Goal: Feedback & Contribution: Submit feedback/report problem

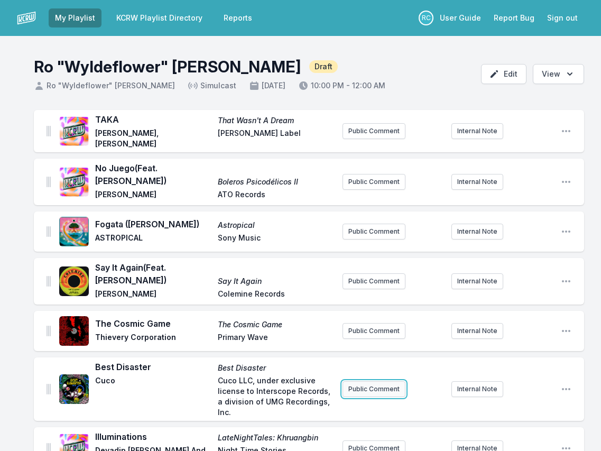
click at [367, 384] on button "Public Comment" at bounding box center [373, 389] width 63 height 16
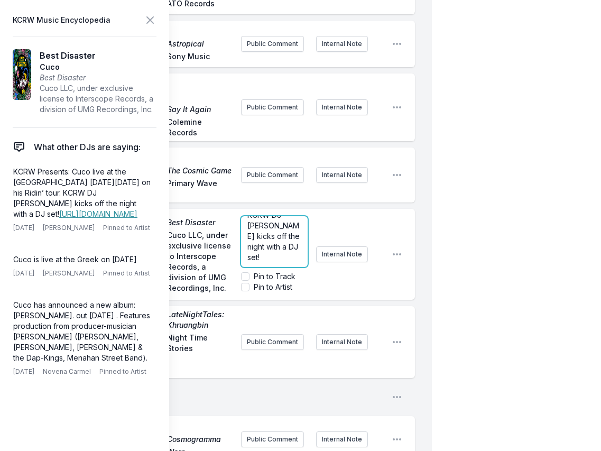
scroll to position [159, 0]
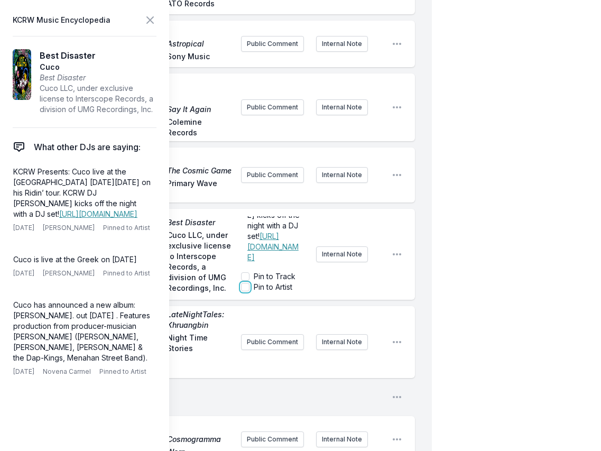
click at [249, 283] on input "Pin to Artist" at bounding box center [245, 287] width 8 height 8
checkbox input "true"
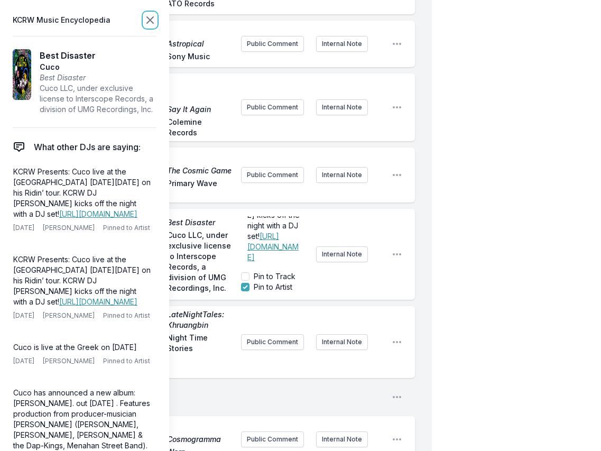
click at [151, 17] on icon at bounding box center [150, 20] width 13 height 13
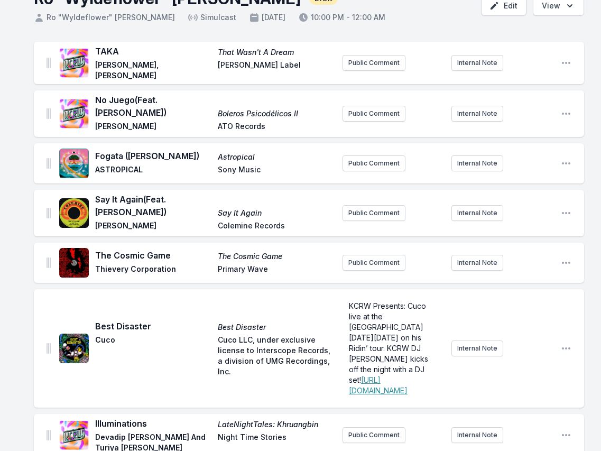
scroll to position [0, 0]
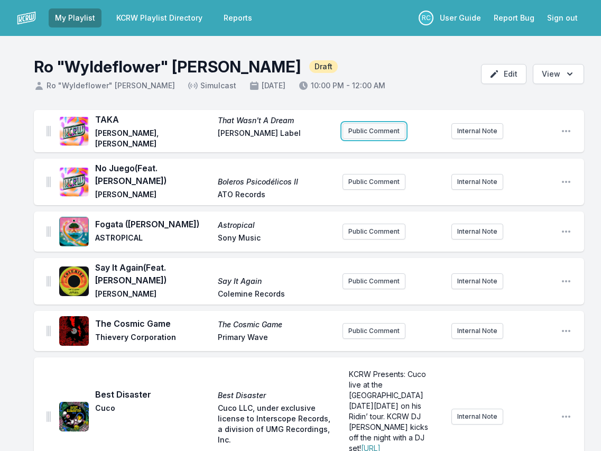
click at [362, 131] on button "Public Comment" at bounding box center [373, 131] width 63 height 16
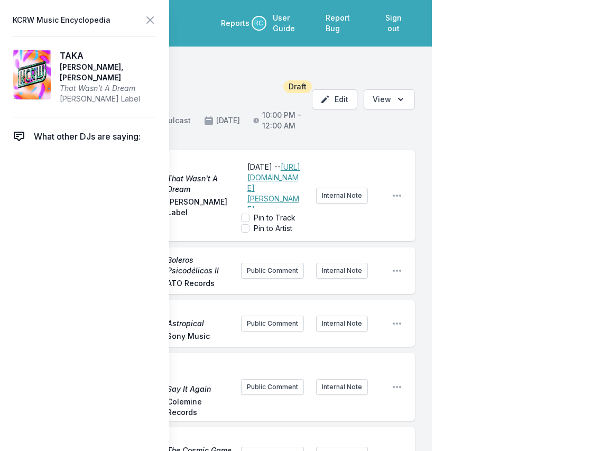
scroll to position [95, 0]
click at [246, 224] on input "Pin to Artist" at bounding box center [245, 228] width 8 height 8
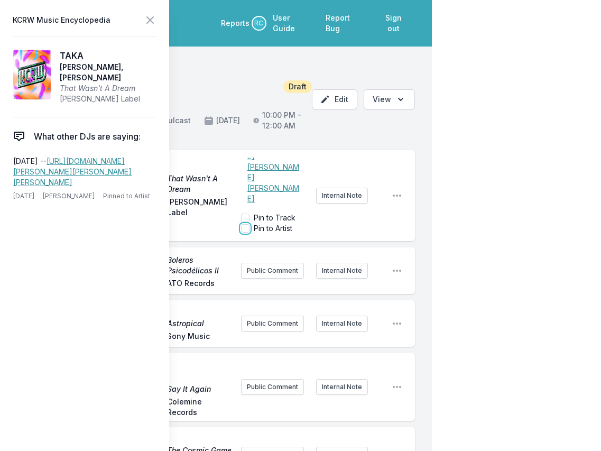
checkbox input "true"
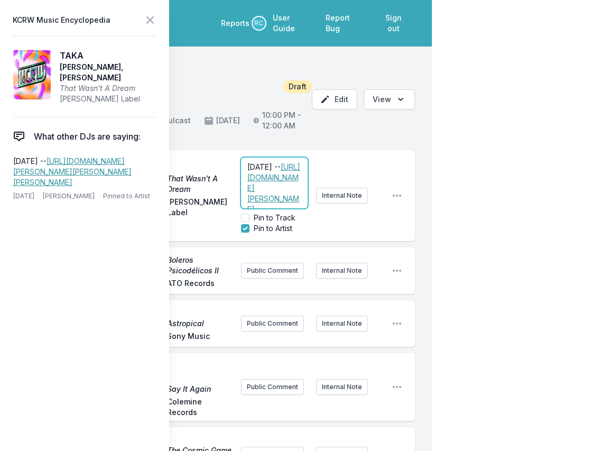
click at [281, 162] on span "[DATE] --" at bounding box center [263, 166] width 33 height 9
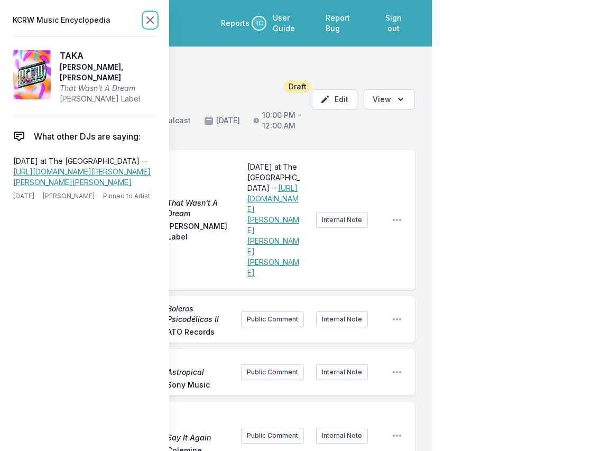
click at [147, 22] on icon at bounding box center [150, 20] width 6 height 6
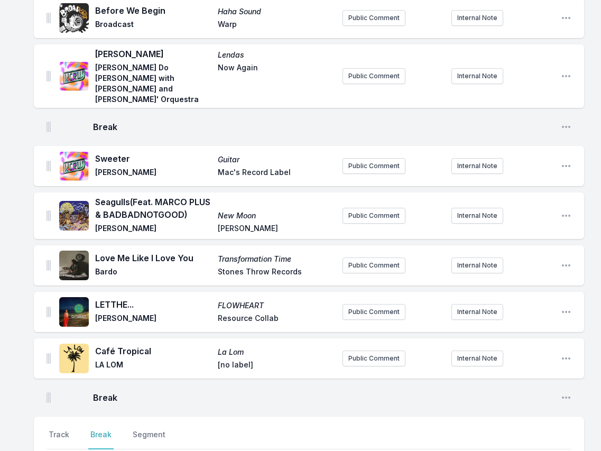
scroll to position [2005, 0]
